Goal: Navigation & Orientation: Find specific page/section

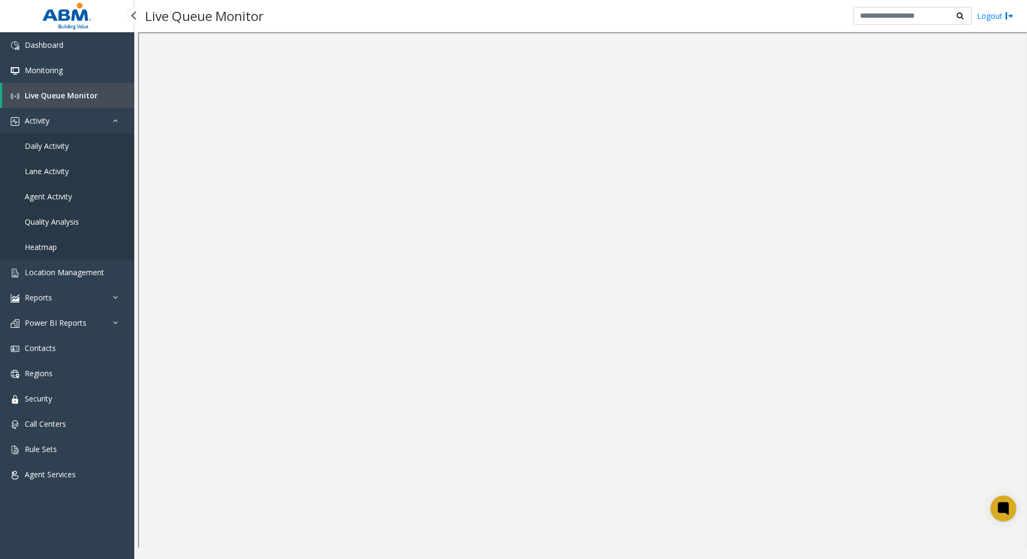
click at [65, 97] on span "Live Queue Monitor" at bounding box center [61, 95] width 73 height 10
click at [67, 67] on link "Monitoring" at bounding box center [67, 69] width 134 height 25
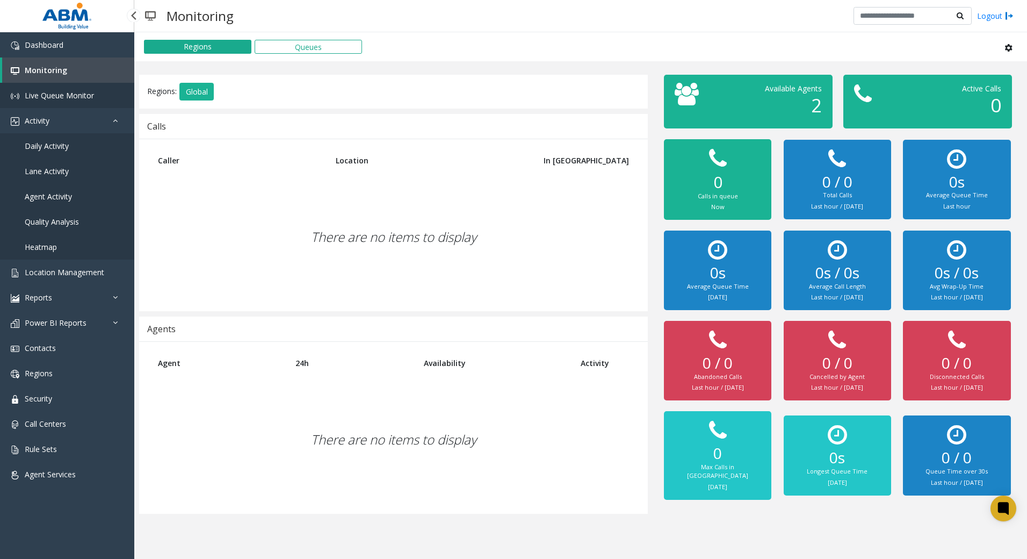
click at [70, 93] on span "Live Queue Monitor" at bounding box center [59, 95] width 69 height 10
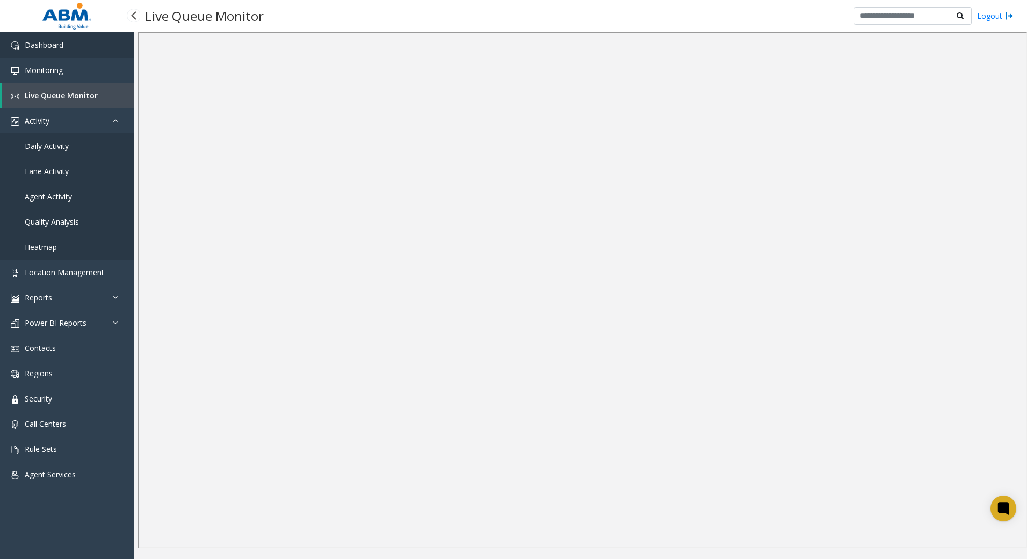
click at [64, 52] on link "Dashboard" at bounding box center [67, 44] width 134 height 25
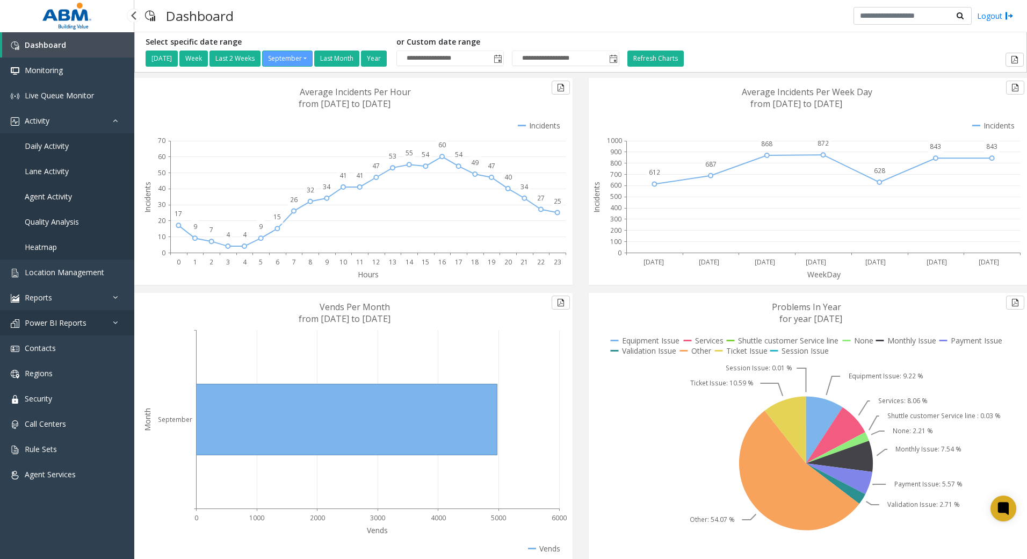
click at [77, 332] on link "Power BI Reports" at bounding box center [67, 322] width 134 height 25
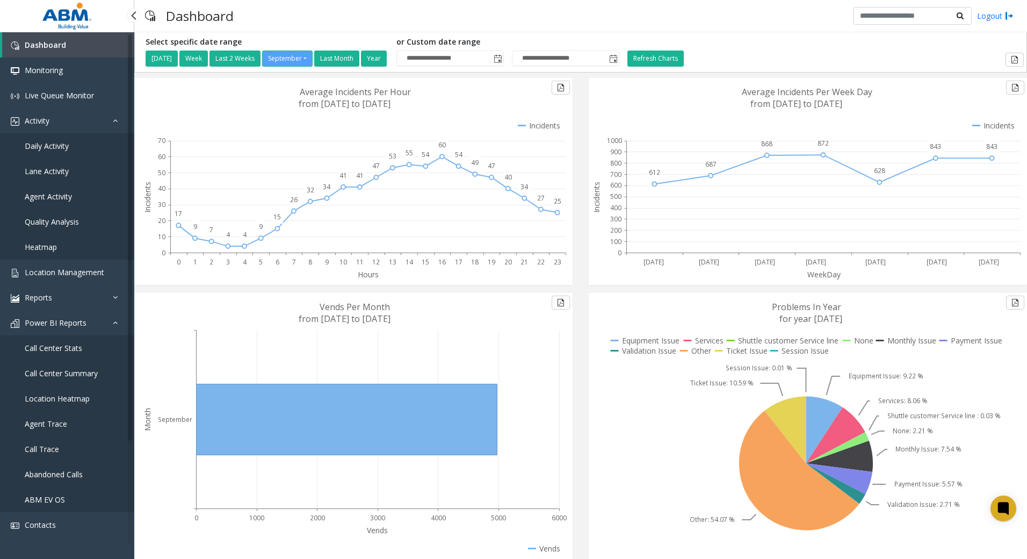
click at [55, 399] on span "Location Heatmap" at bounding box center [57, 398] width 65 height 10
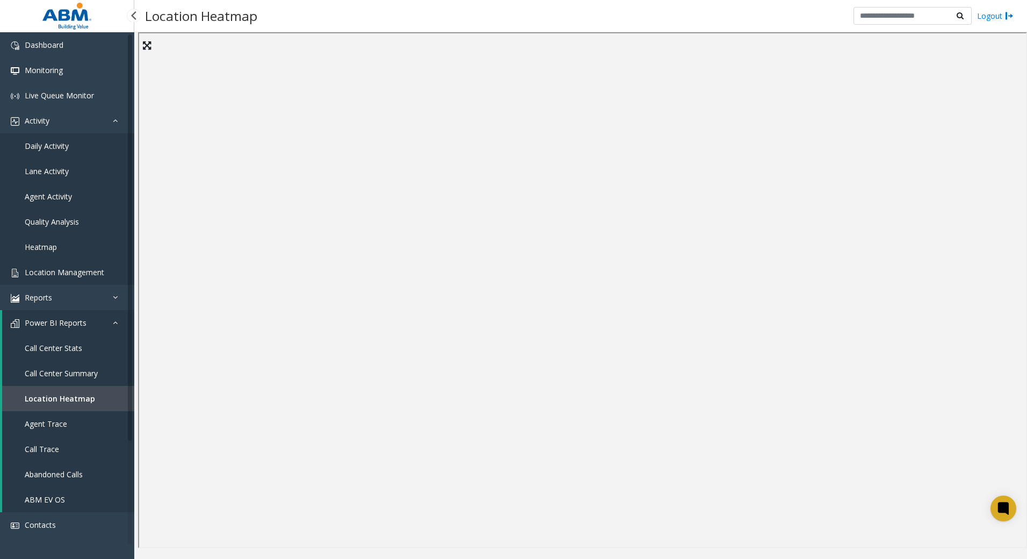
click at [62, 266] on link "Location Management" at bounding box center [67, 272] width 134 height 25
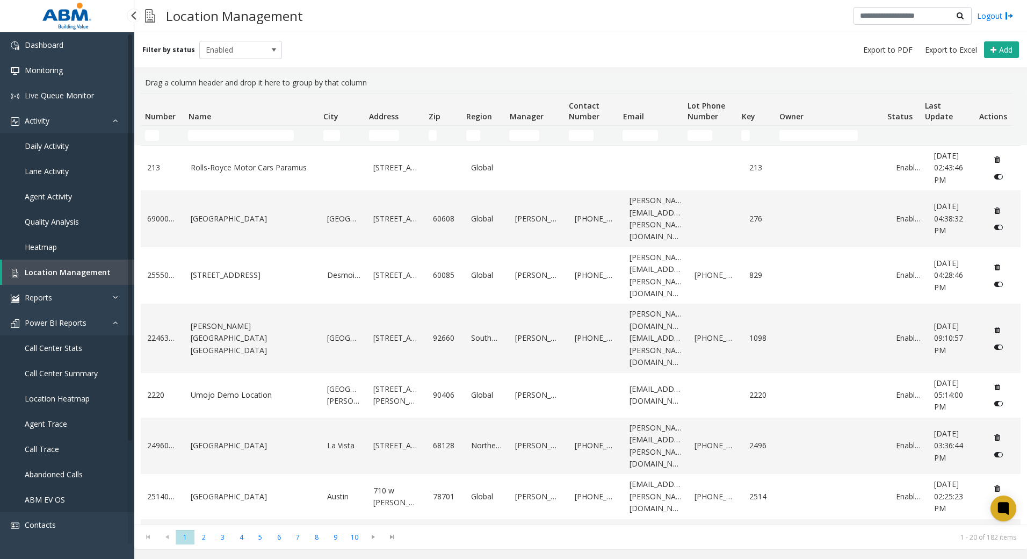
click at [81, 144] on link "Daily Activity" at bounding box center [67, 145] width 134 height 25
